Goal: Transaction & Acquisition: Book appointment/travel/reservation

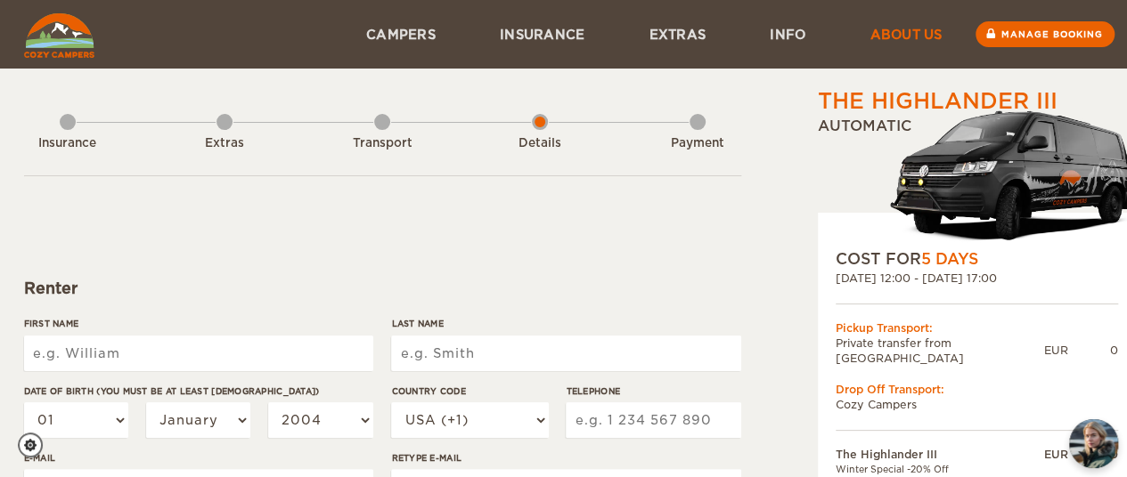
click at [913, 37] on link "About us" at bounding box center [905, 34] width 136 height 69
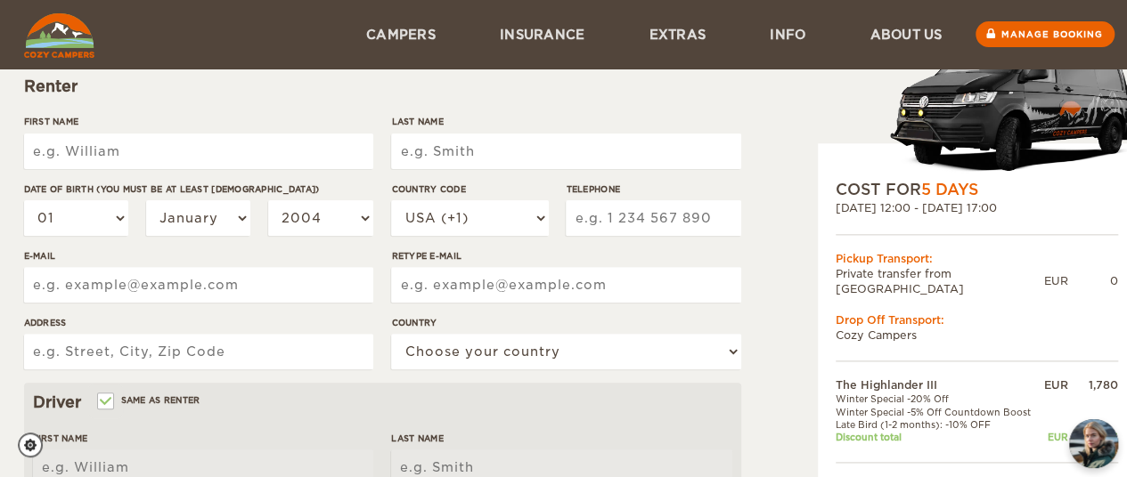
scroll to position [178, 0]
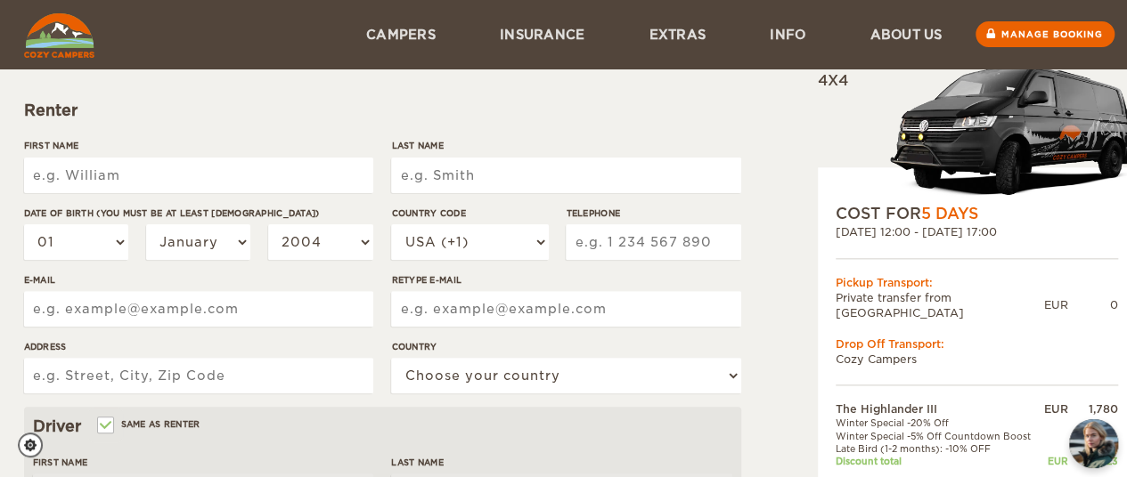
click at [130, 177] on input "First Name" at bounding box center [198, 176] width 349 height 36
type input "Peter"
type input "Turk"
type input "4169493554"
type input "peteless73@gmail.com"
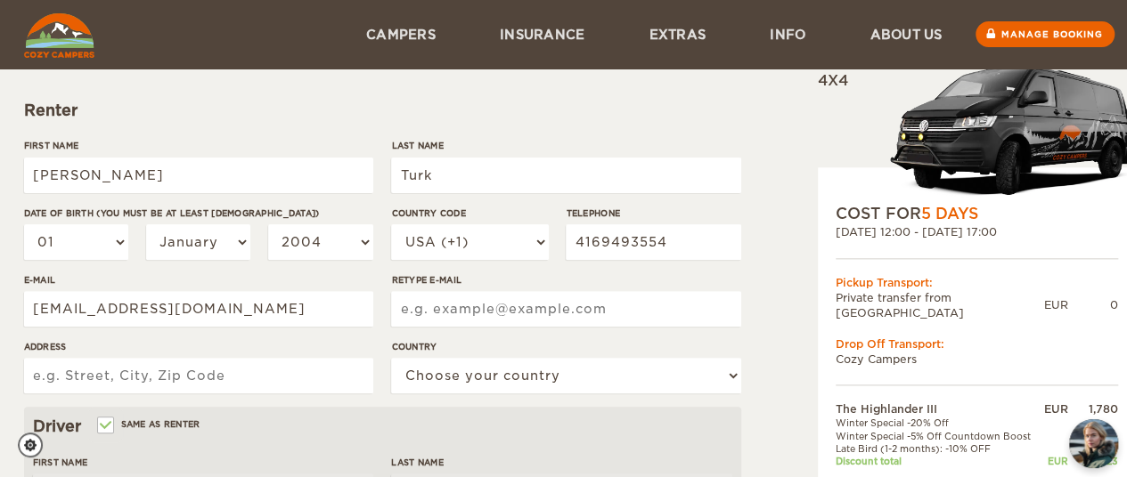
type input "peteless73@gmail.com"
type input "249 Brookdale Avenue"
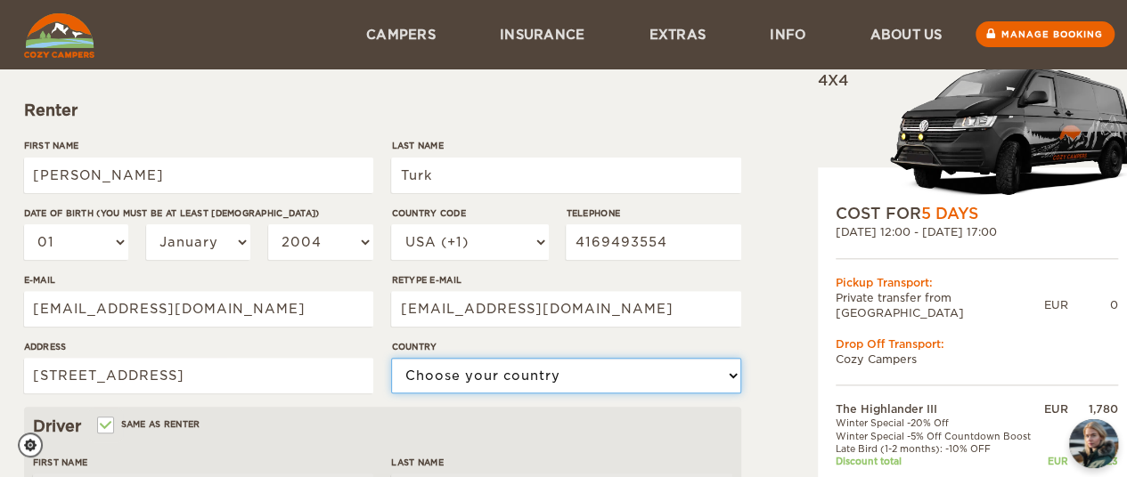
select select "38"
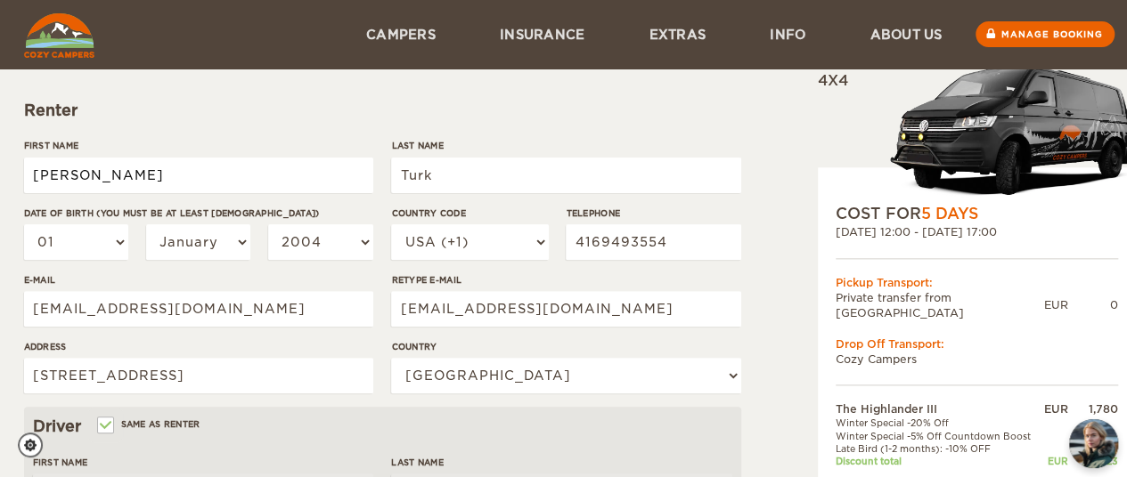
type input "Peter"
type input "Turk"
drag, startPoint x: 415, startPoint y: 179, endPoint x: 429, endPoint y: 167, distance: 18.4
click at [415, 179] on input "Turk" at bounding box center [565, 176] width 349 height 36
type input "Trk"
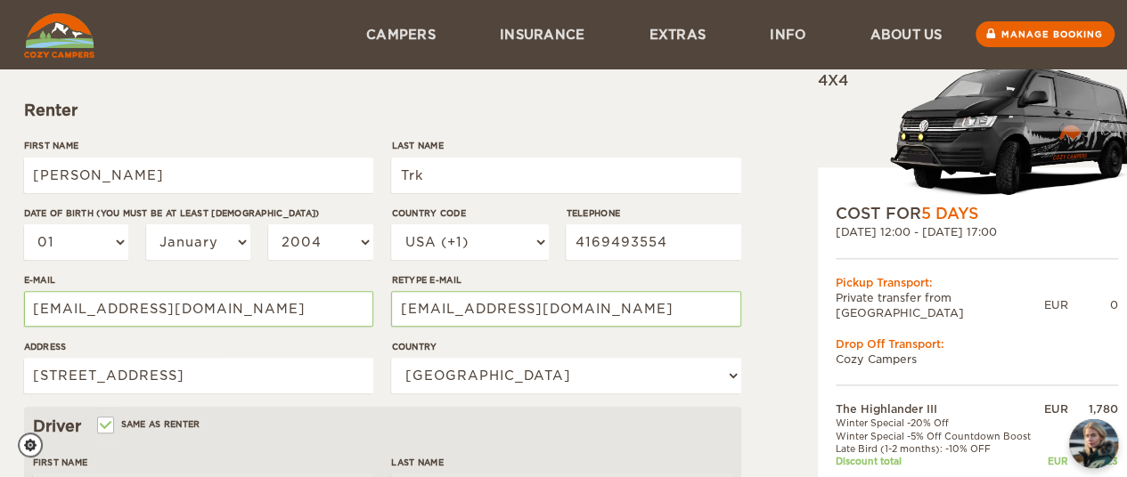
type input "Trk"
paste input "ü"
type input "Türk"
click at [89, 243] on select "01 02 03 04 05 06 07 08 09 10 11 12 13 14 15 16 17 18 19 20 21 22 23 24 25 26 2…" at bounding box center [76, 242] width 105 height 36
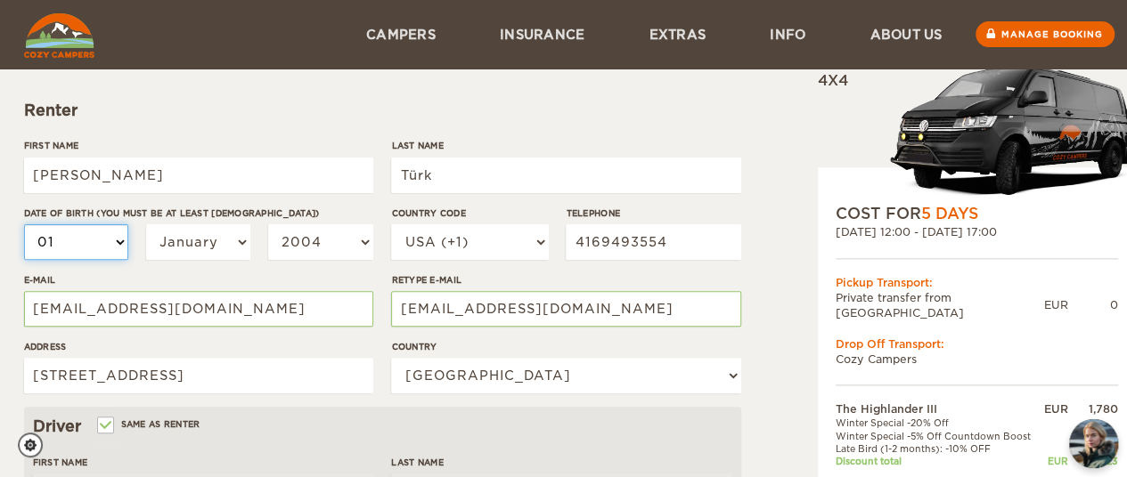
click at [24, 224] on select "01 02 03 04 05 06 07 08 09 10 11 12 13 14 15 16 17 18 19 20 21 22 23 24 25 26 2…" at bounding box center [76, 242] width 105 height 36
click at [200, 239] on select "January February March April May June July August September October November De…" at bounding box center [198, 242] width 105 height 36
select select "09"
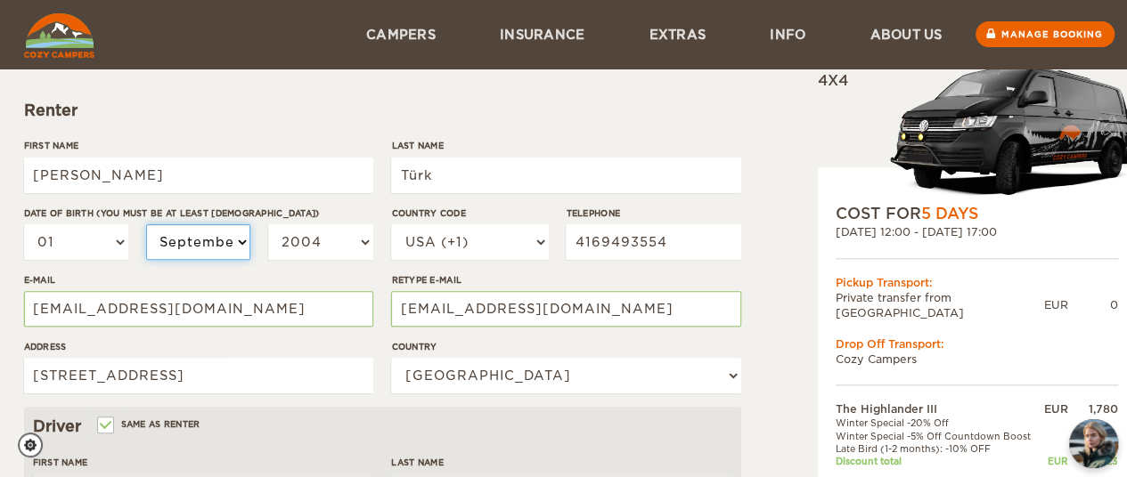
click at [146, 224] on select "January February March April May June July August September October November De…" at bounding box center [198, 242] width 105 height 36
select select "09"
click at [300, 240] on select "2004 2003 2002 2001 2000 1999 1998 1997 1996 1995 1994 1993 1992 1991 1990 1989…" at bounding box center [320, 242] width 105 height 36
select select "1973"
click at [268, 224] on select "2004 2003 2002 2001 2000 1999 1998 1997 1996 1995 1994 1993 1992 1991 1990 1989…" at bounding box center [320, 242] width 105 height 36
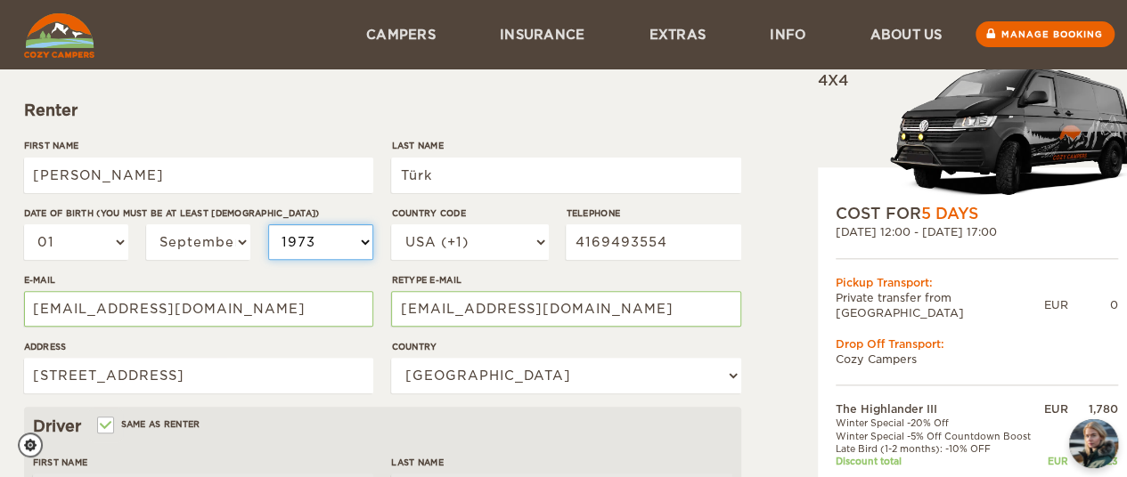
select select "1973"
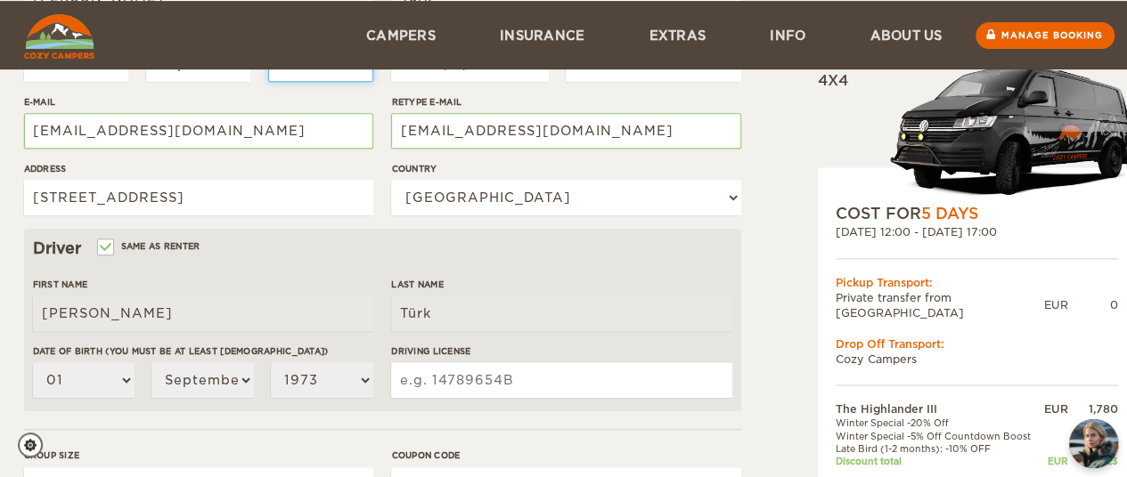
scroll to position [445, 0]
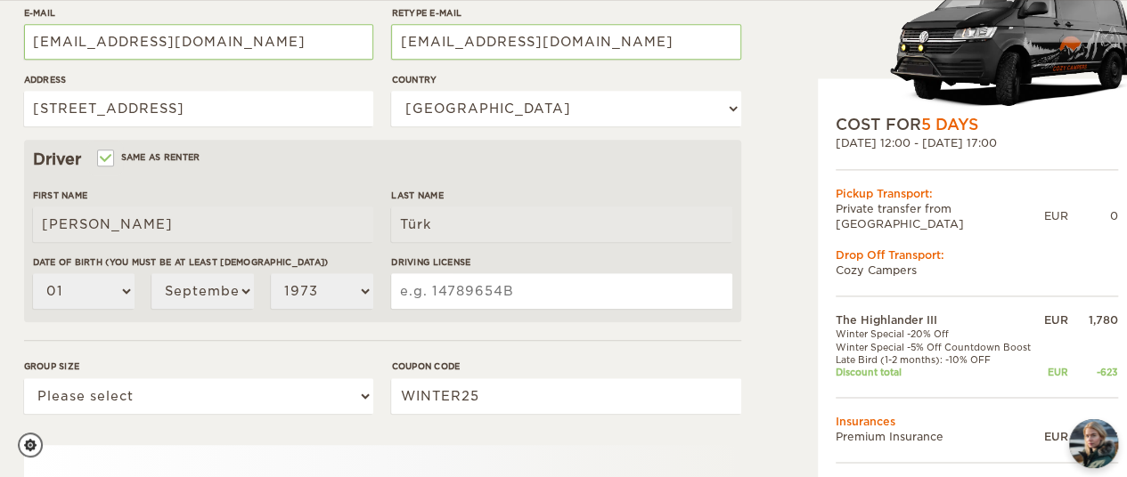
click at [449, 289] on input "Driving License" at bounding box center [561, 291] width 340 height 36
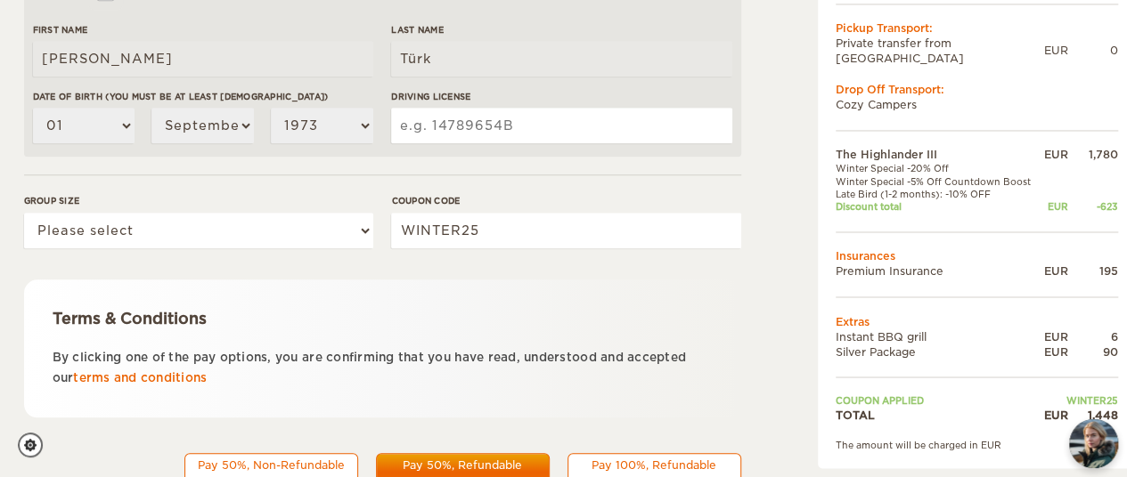
scroll to position [623, 0]
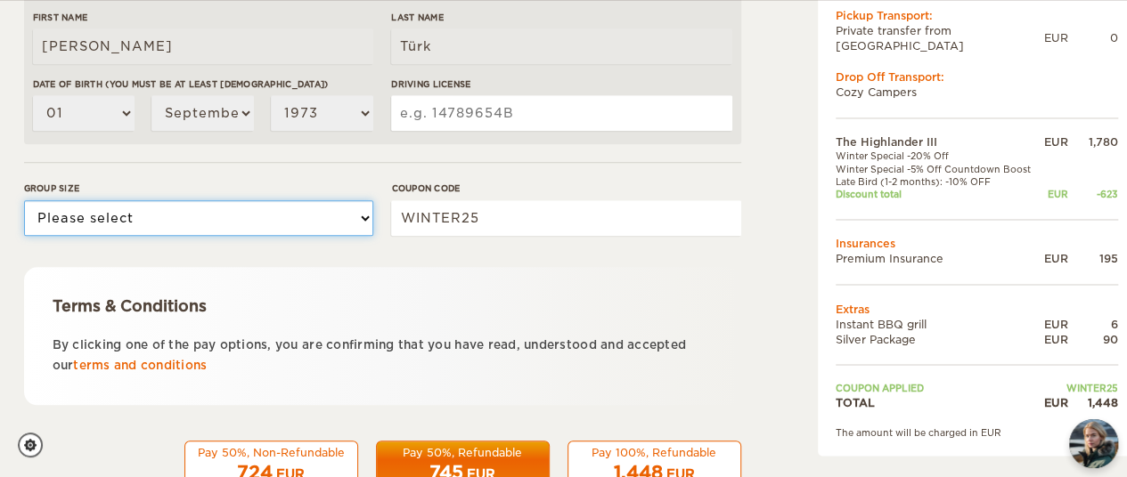
click at [183, 222] on select "Please select 1 2 3" at bounding box center [198, 218] width 349 height 36
select select "2"
click at [24, 200] on select "Please select 1 2 3" at bounding box center [198, 218] width 349 height 36
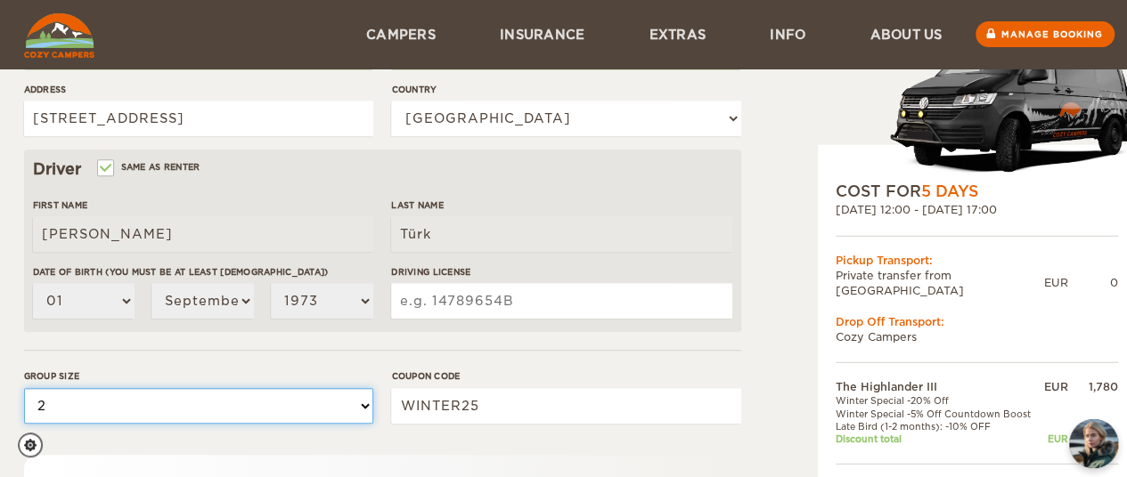
scroll to position [412, 0]
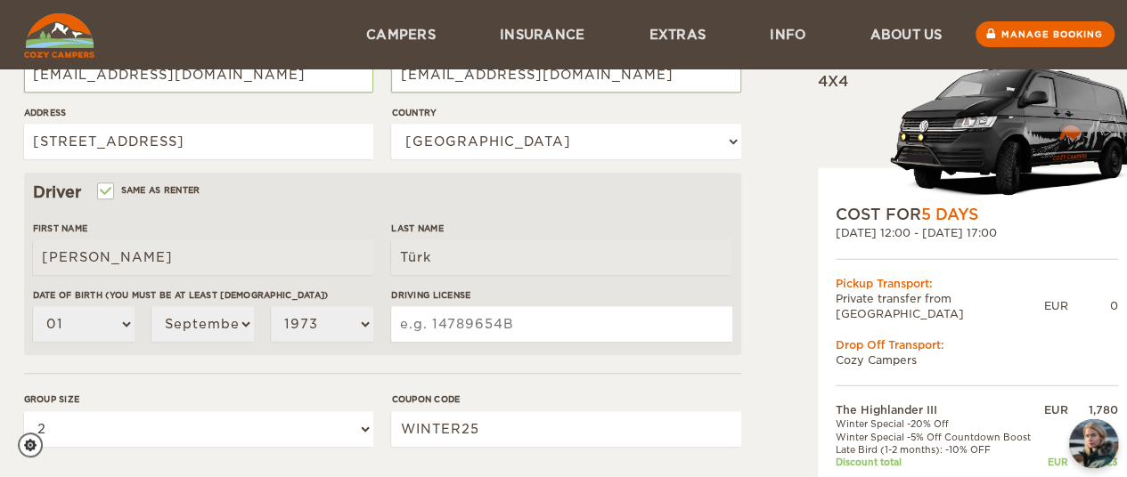
click at [449, 321] on input "Driving License" at bounding box center [561, 324] width 340 height 36
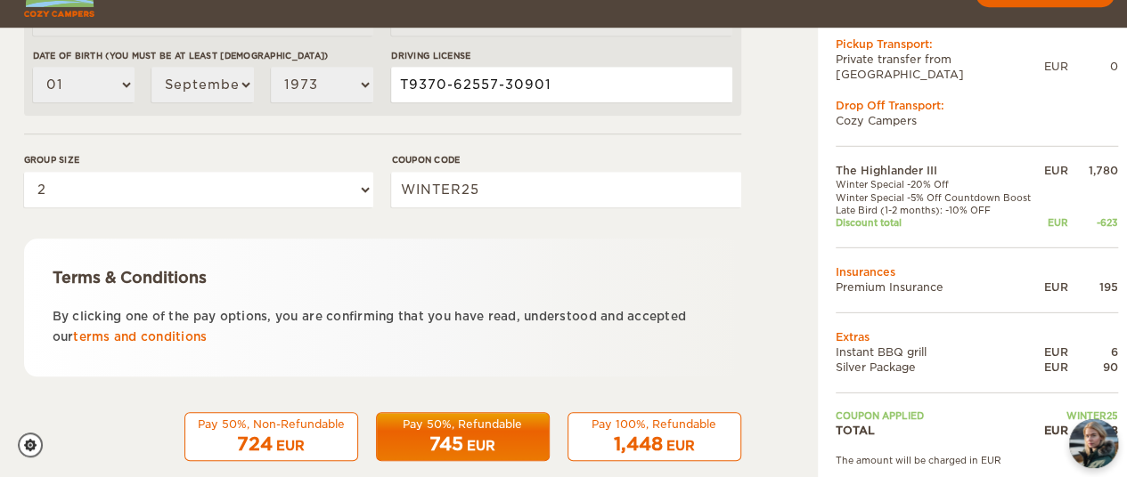
scroll to position [679, 0]
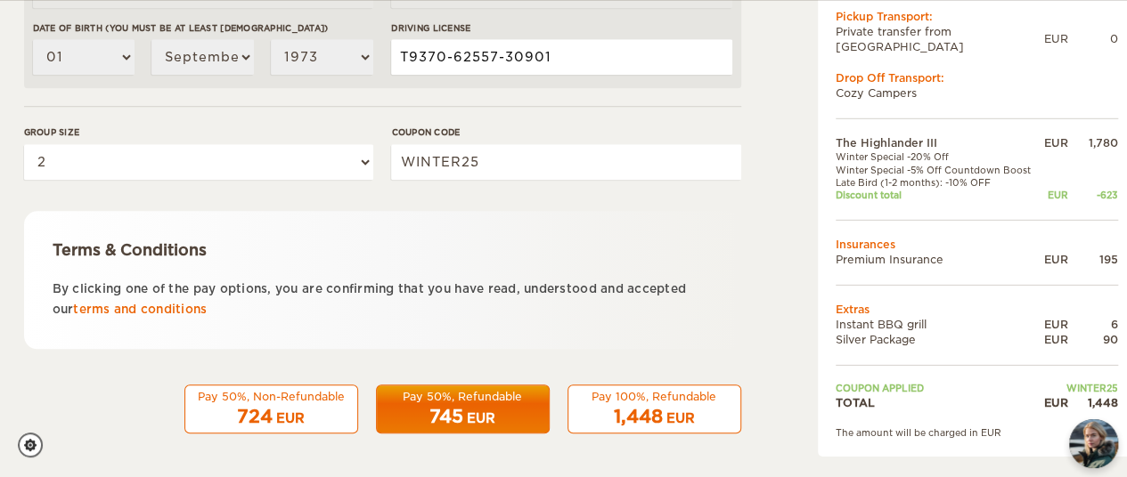
type input "T9370-62557-30901"
click at [463, 400] on div "Pay 50%, Refundable" at bounding box center [462, 396] width 151 height 15
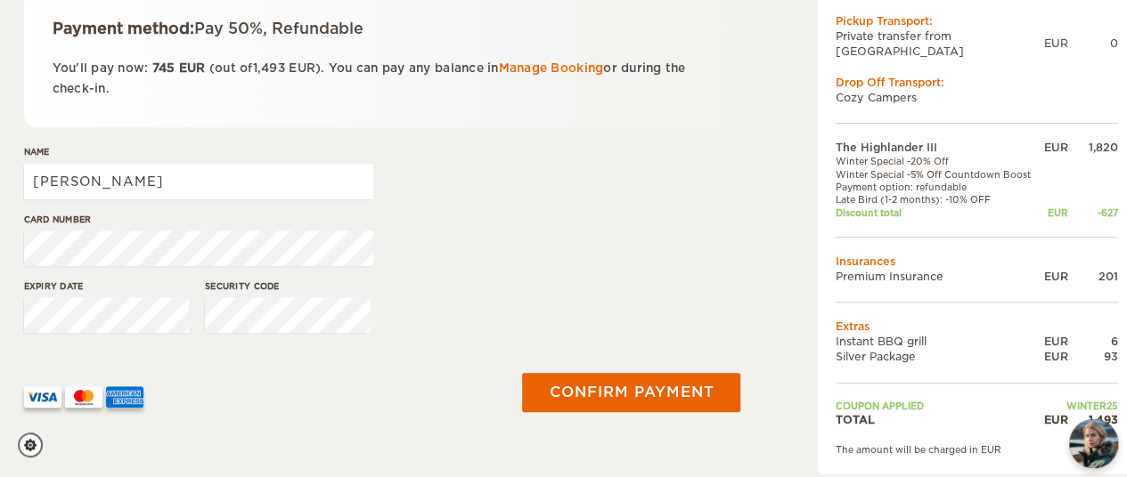
scroll to position [356, 0]
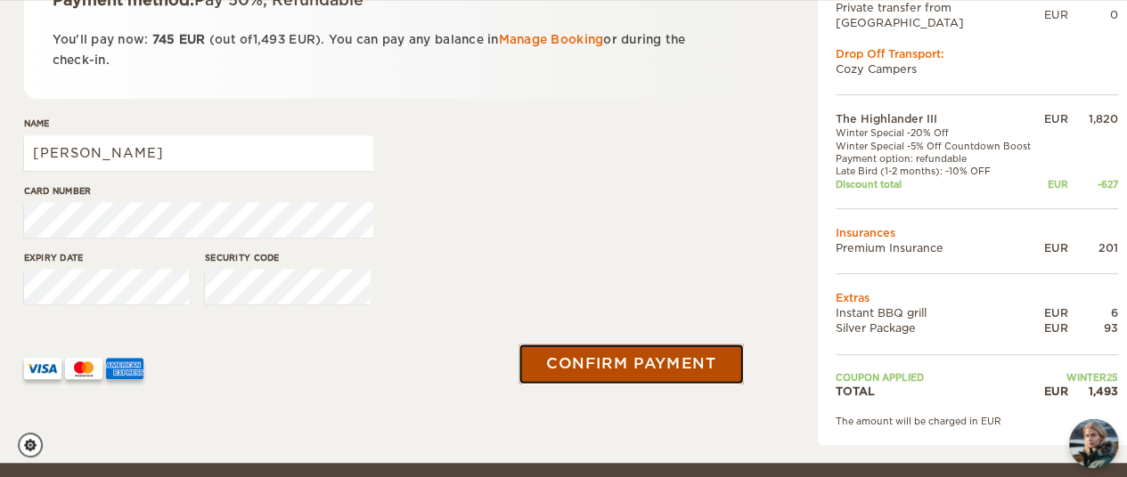
click at [552, 364] on button "Confirm payment" at bounding box center [631, 365] width 224 height 40
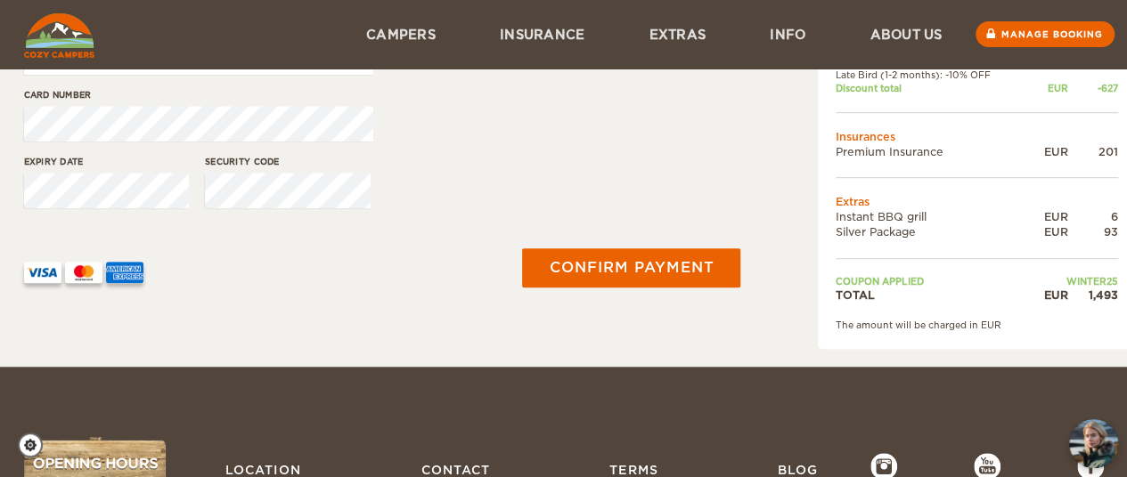
scroll to position [424, 0]
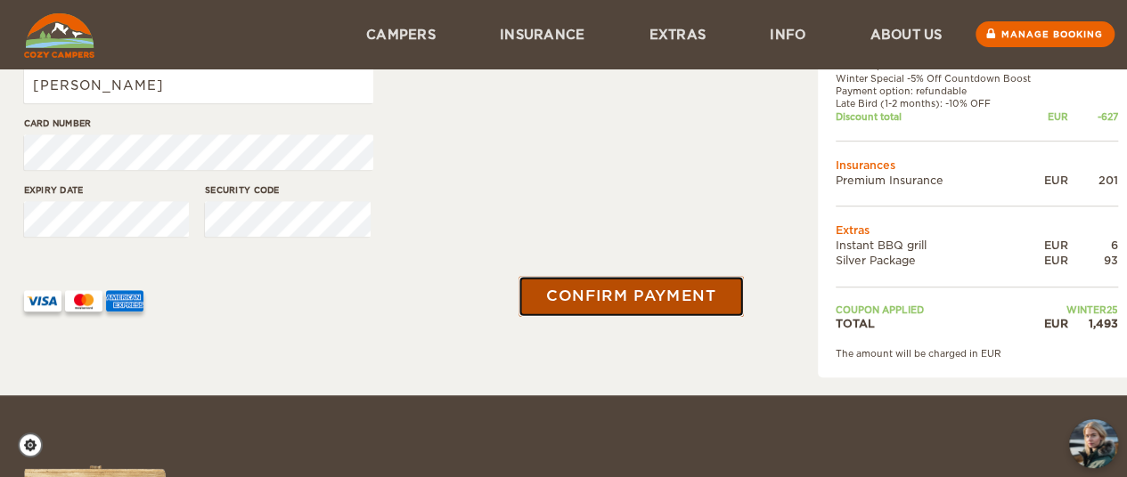
click at [617, 297] on button "Confirm payment" at bounding box center [631, 297] width 224 height 40
